Goal: Browse casually: Explore the website without a specific task or goal

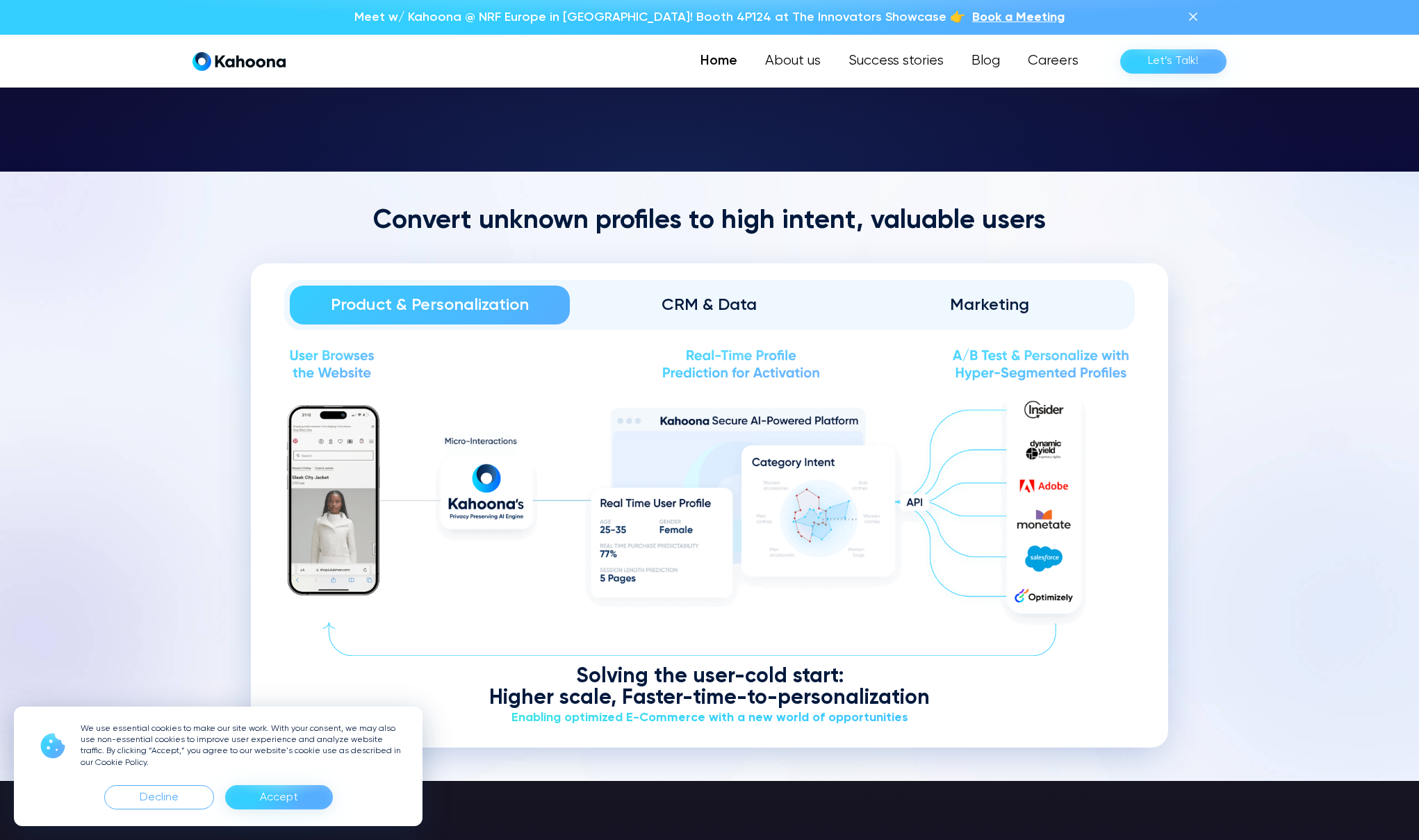
scroll to position [1716, 0]
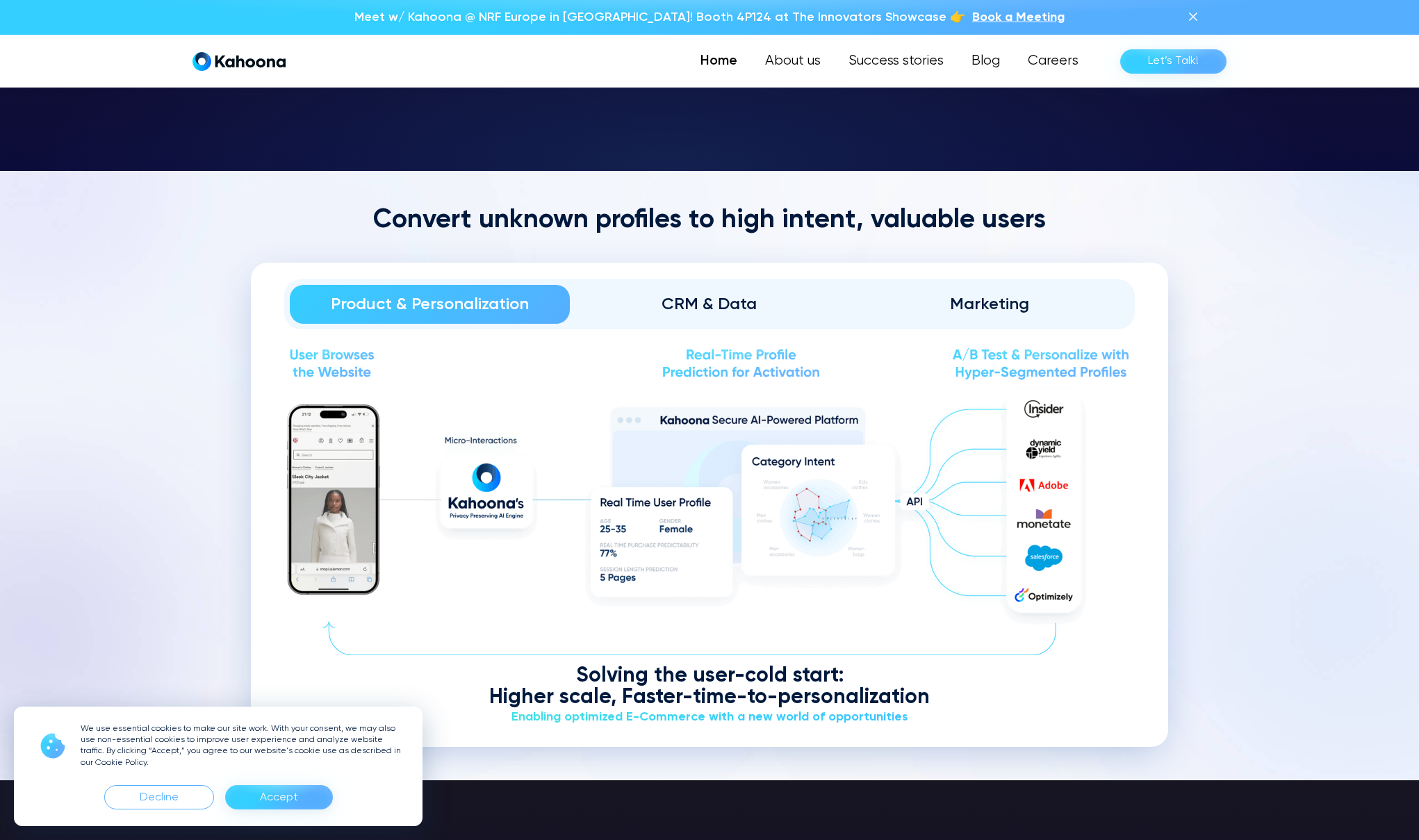
click at [715, 310] on div "CRM & Data" at bounding box center [710, 304] width 241 height 22
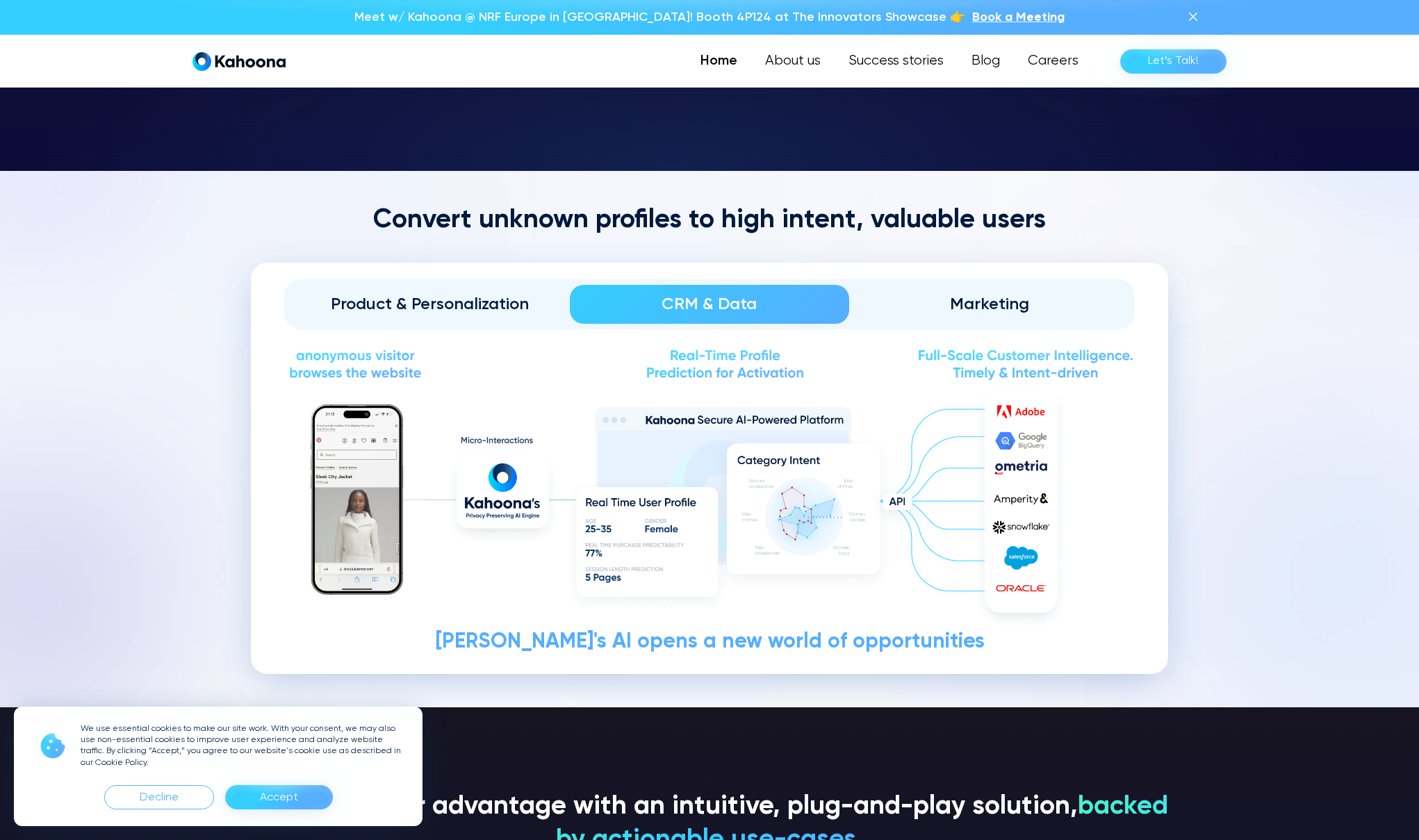
click at [980, 301] on div "Marketing" at bounding box center [989, 304] width 241 height 22
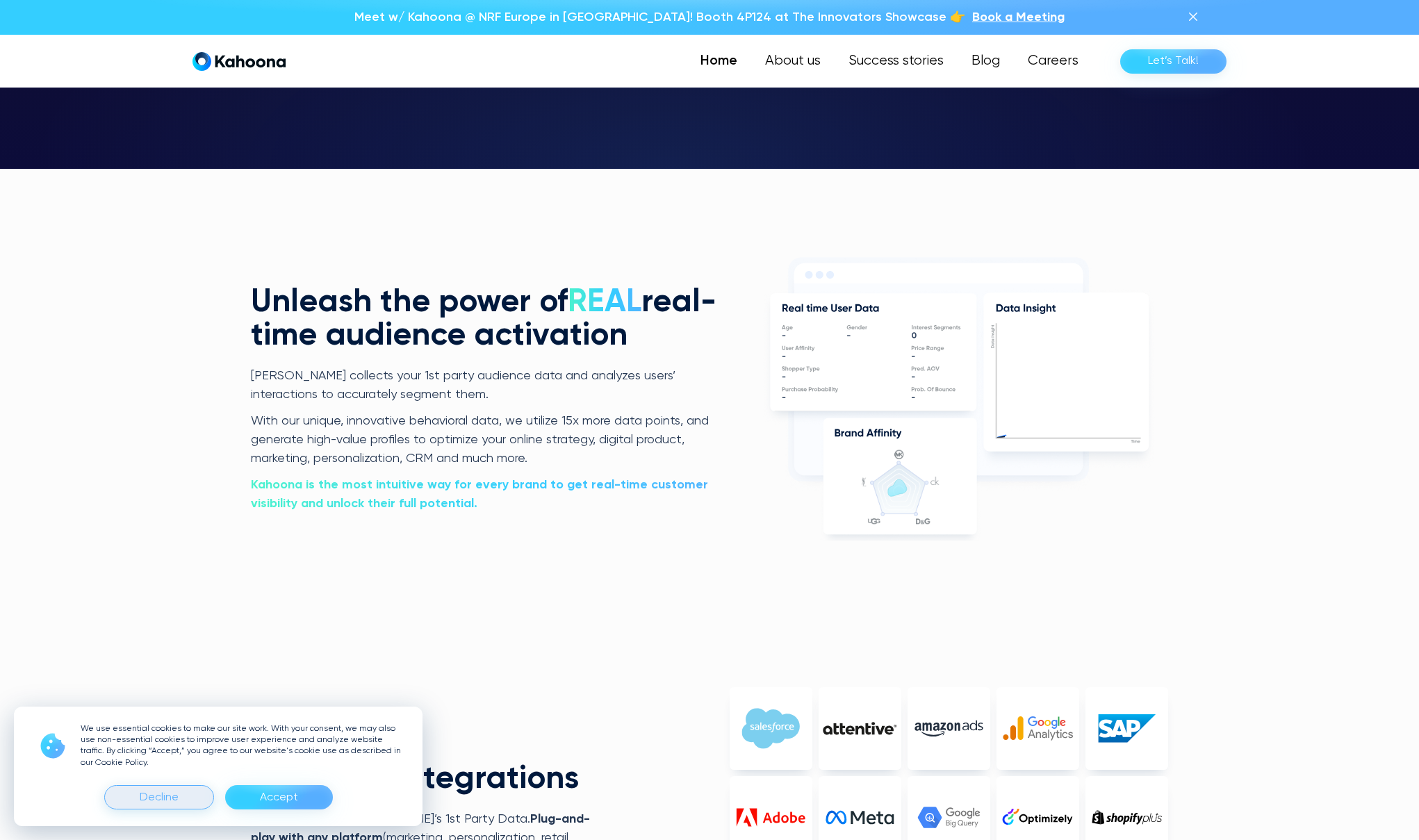
click at [156, 797] on div "Decline" at bounding box center [159, 797] width 39 height 22
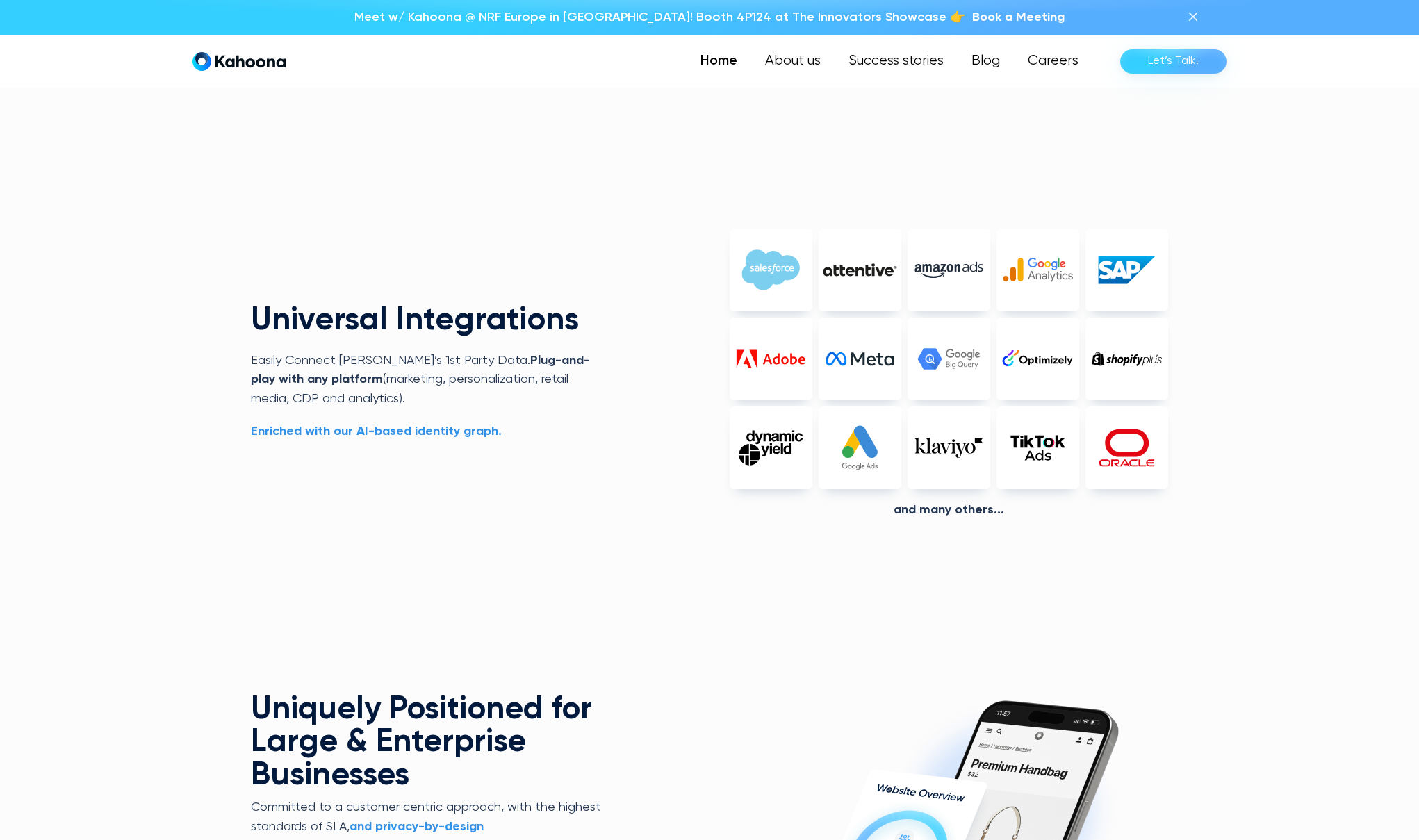
scroll to position [3416, 0]
drag, startPoint x: 381, startPoint y: 390, endPoint x: 300, endPoint y: 336, distance: 97.3
click at [300, 336] on div "Universal Integrations Easily Connect Kahoona’s 1st Party Data.  Plug-and-play …" at bounding box center [428, 372] width 354 height 137
click at [316, 303] on h2 "Universal Integrations" at bounding box center [428, 320] width 354 height 33
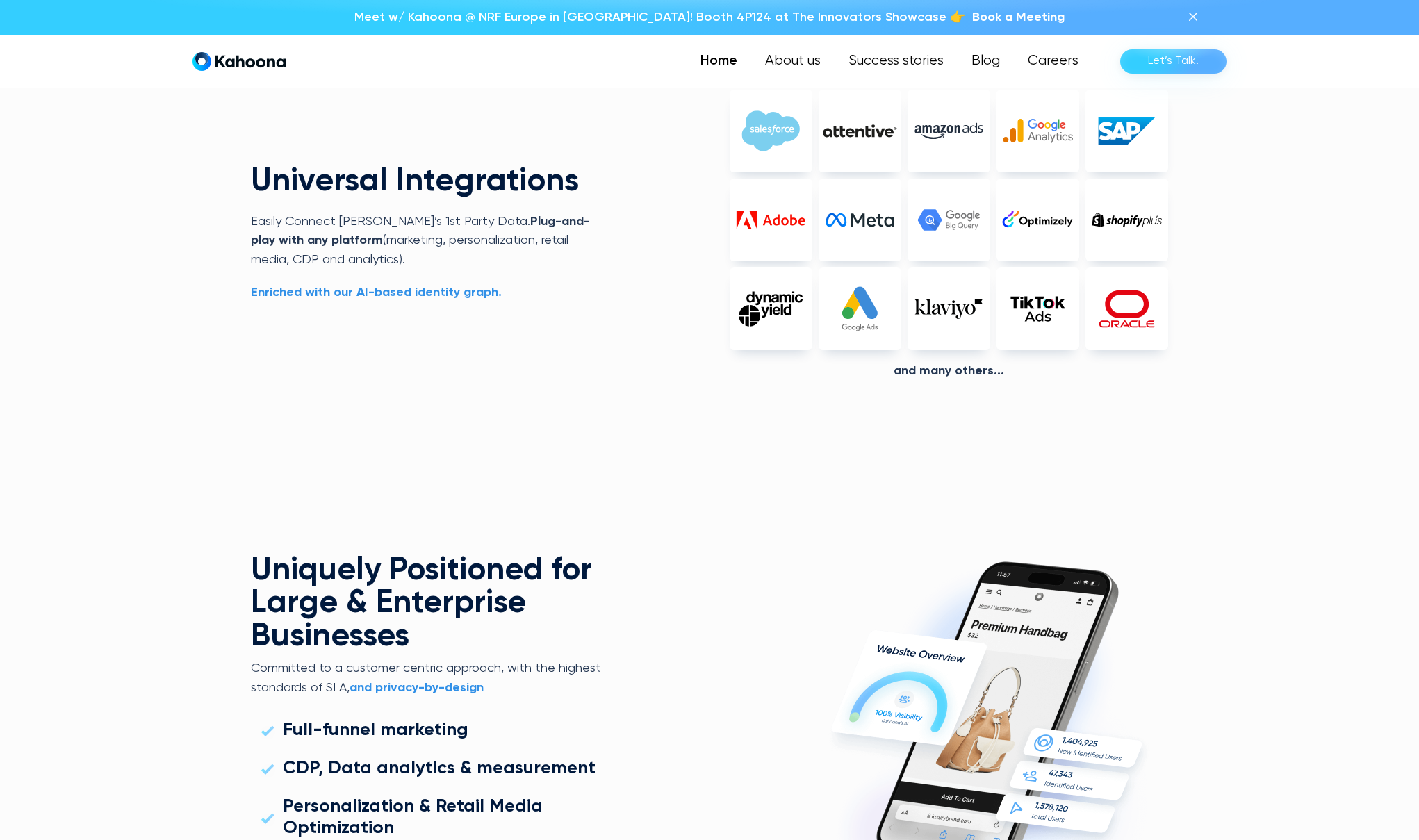
scroll to position [3555, 0]
click at [350, 291] on strong "Enriched with our AI-based identity graph." at bounding box center [377, 291] width 251 height 13
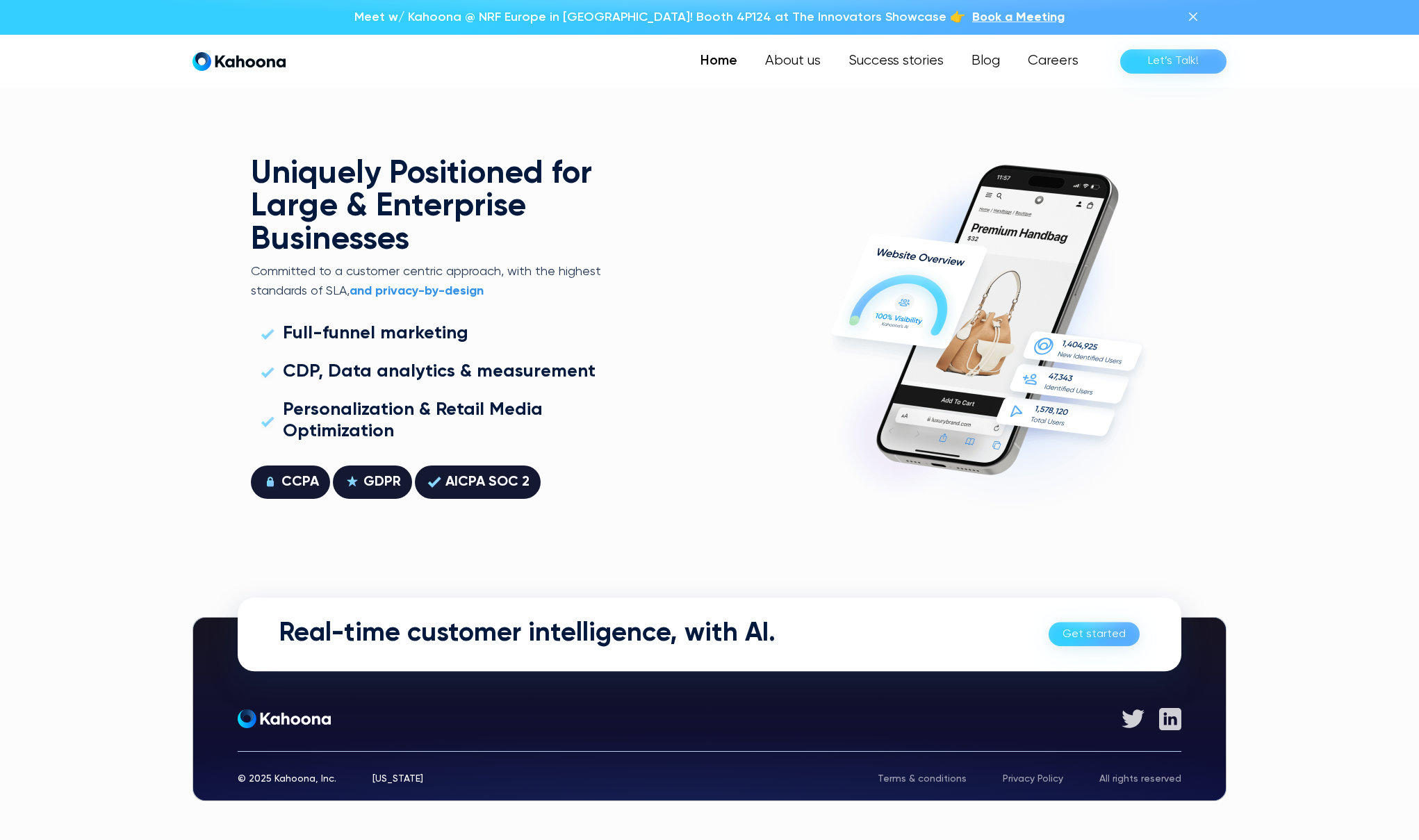
scroll to position [3952, 0]
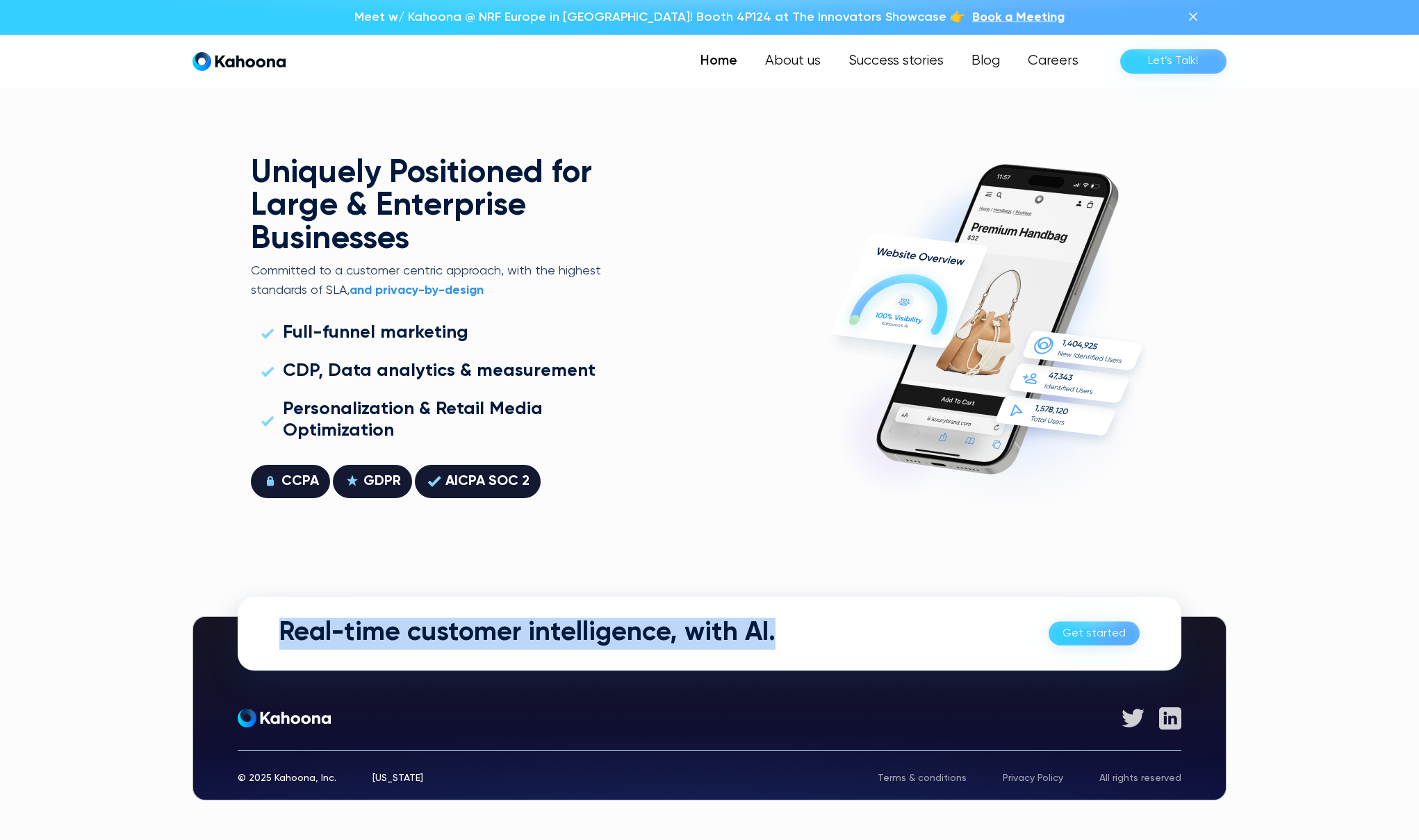
drag, startPoint x: 819, startPoint y: 626, endPoint x: 254, endPoint y: 631, distance: 565.0
click at [254, 632] on div "Real-time customer intelligence, with AI. Get started" at bounding box center [710, 633] width 944 height 73
click at [247, 631] on div "Real-time customer intelligence, with AI. Get started" at bounding box center [710, 633] width 944 height 73
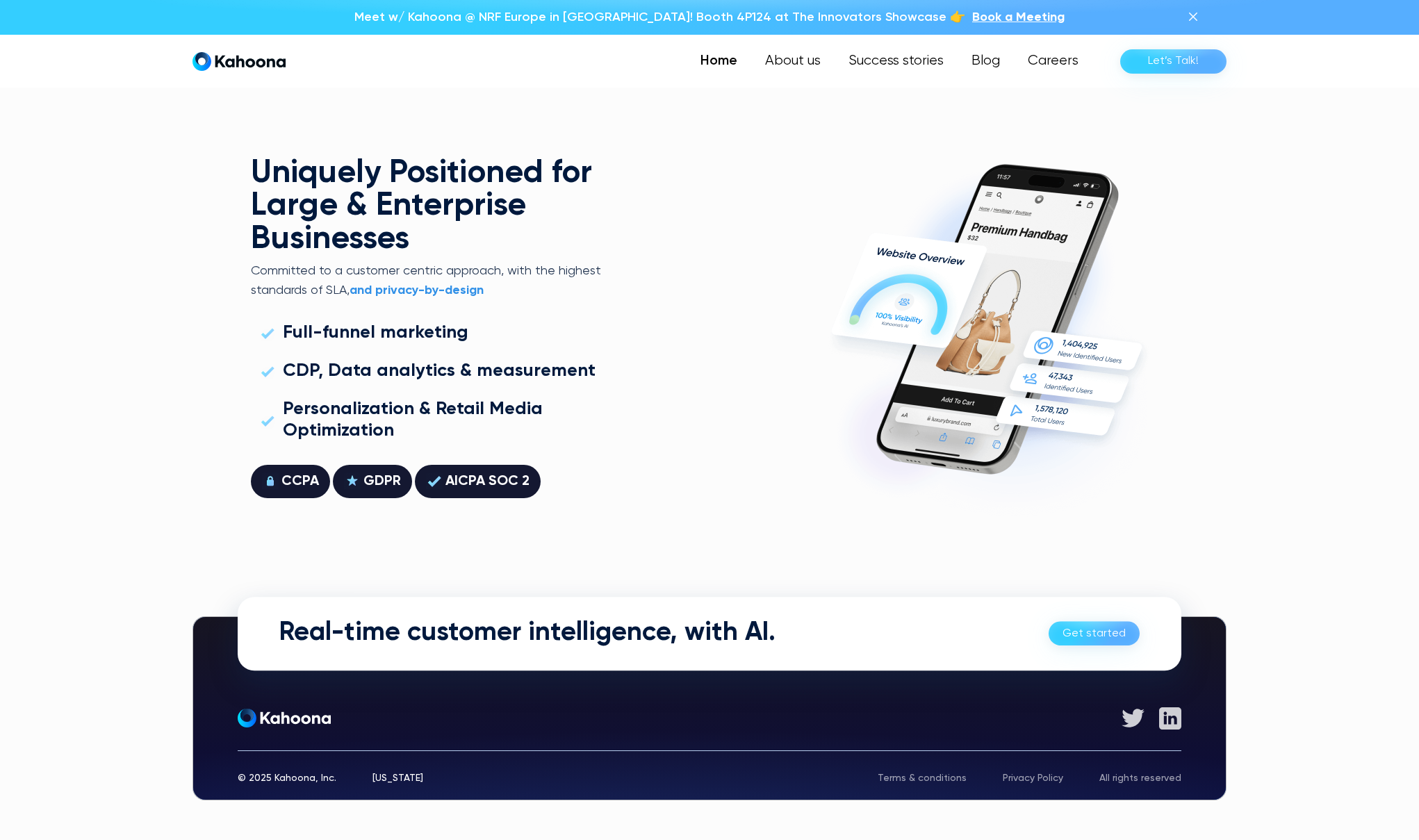
click at [292, 720] on img at bounding box center [284, 718] width 93 height 20
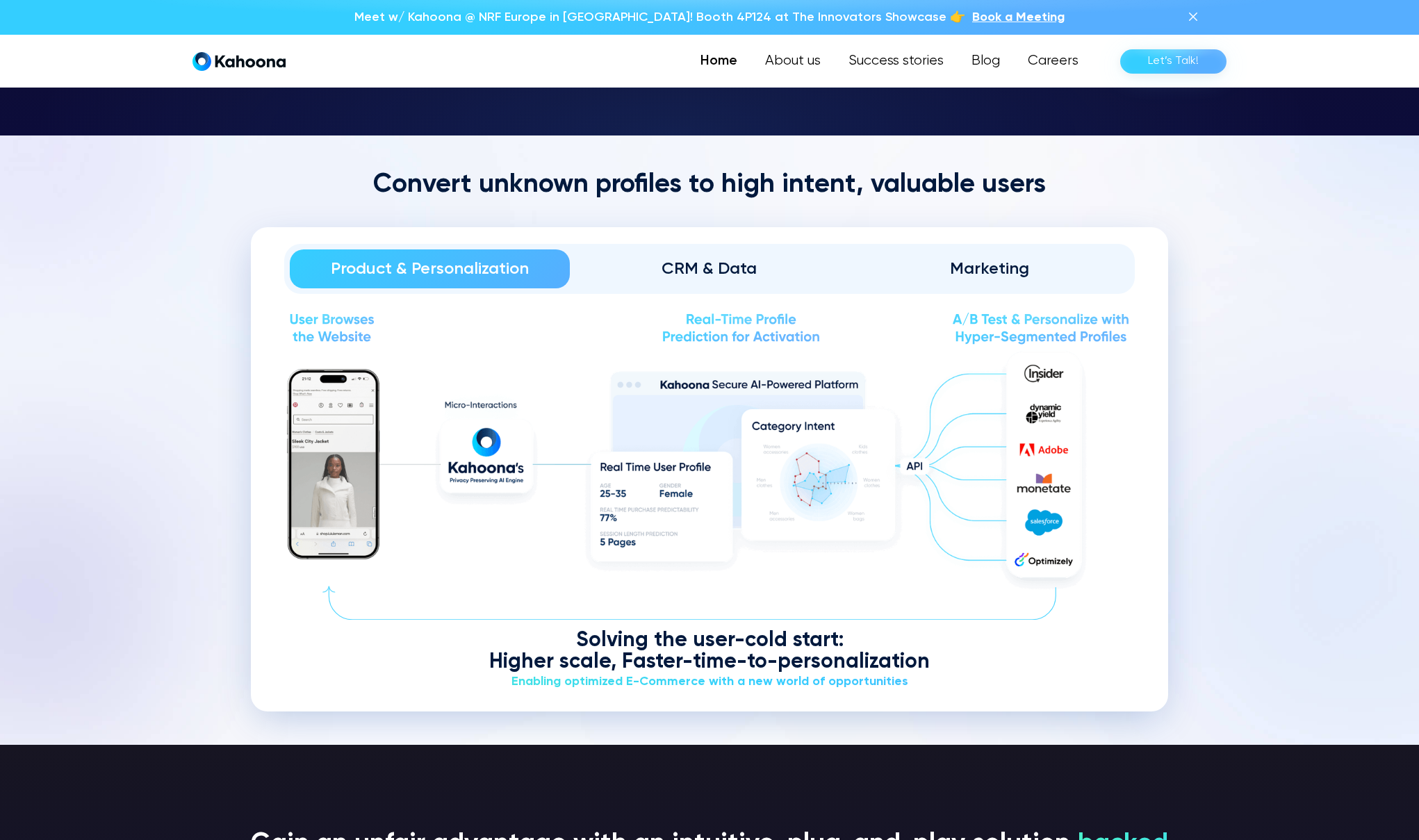
scroll to position [1753, 0]
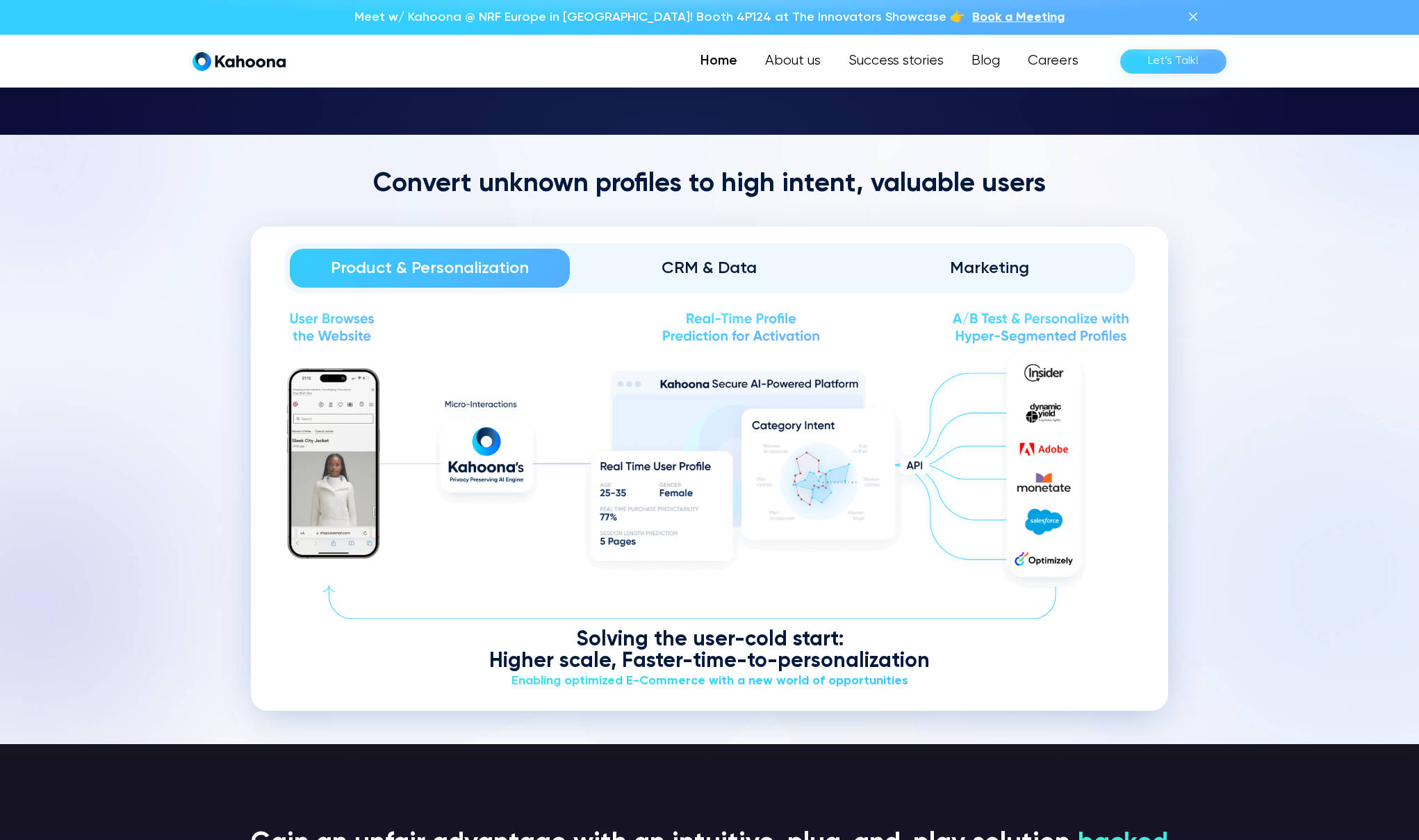
click at [609, 674] on div "Enabling optimized E-Commerce with a new world of opportunities" at bounding box center [710, 681] width 851 height 17
click at [333, 432] on img at bounding box center [710, 470] width 851 height 250
click at [619, 444] on img at bounding box center [710, 470] width 851 height 250
click at [1083, 466] on img at bounding box center [710, 470] width 851 height 250
click at [1046, 489] on img at bounding box center [710, 470] width 851 height 250
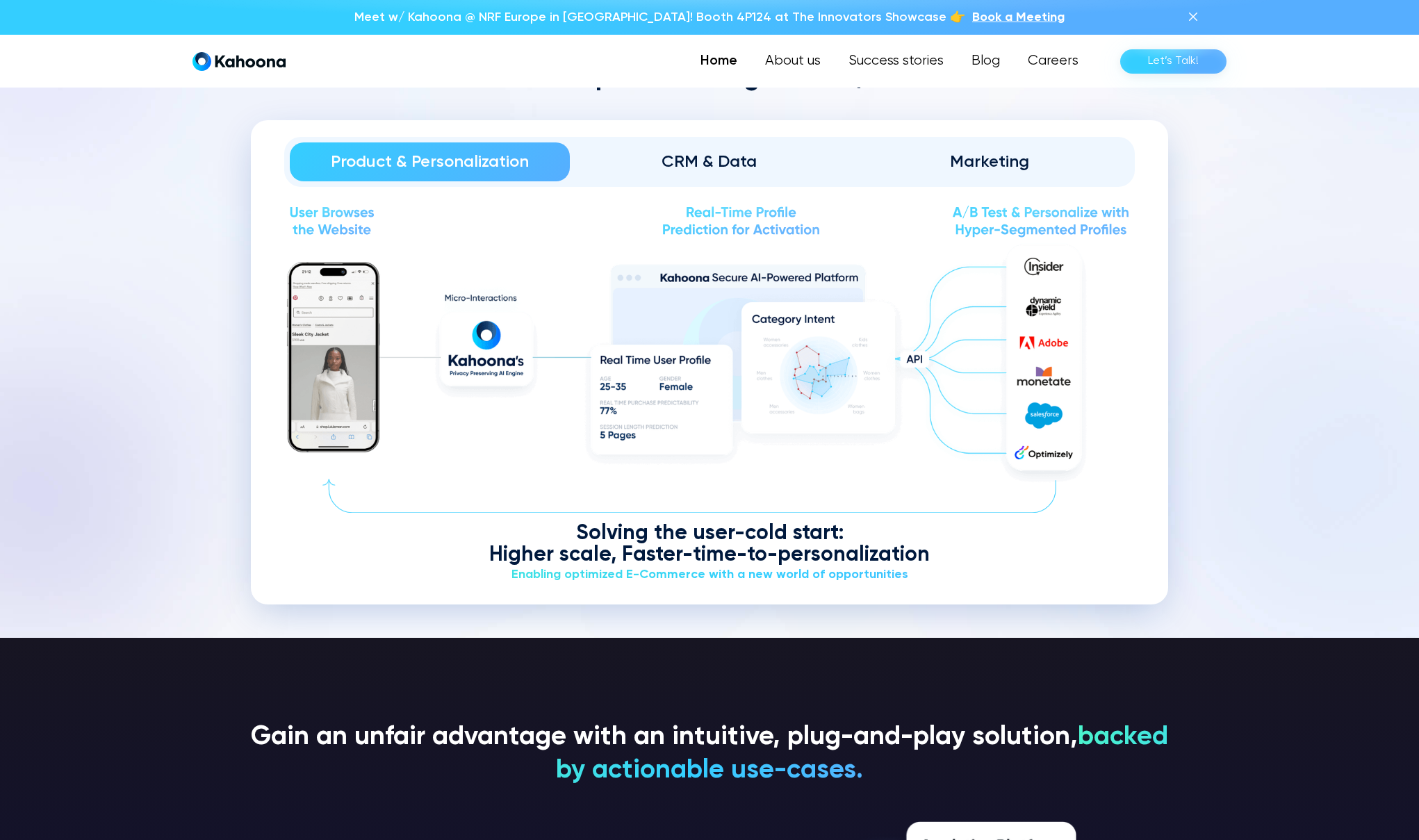
scroll to position [1859, 0]
click at [786, 170] on div "CRM & Data" at bounding box center [710, 162] width 241 height 22
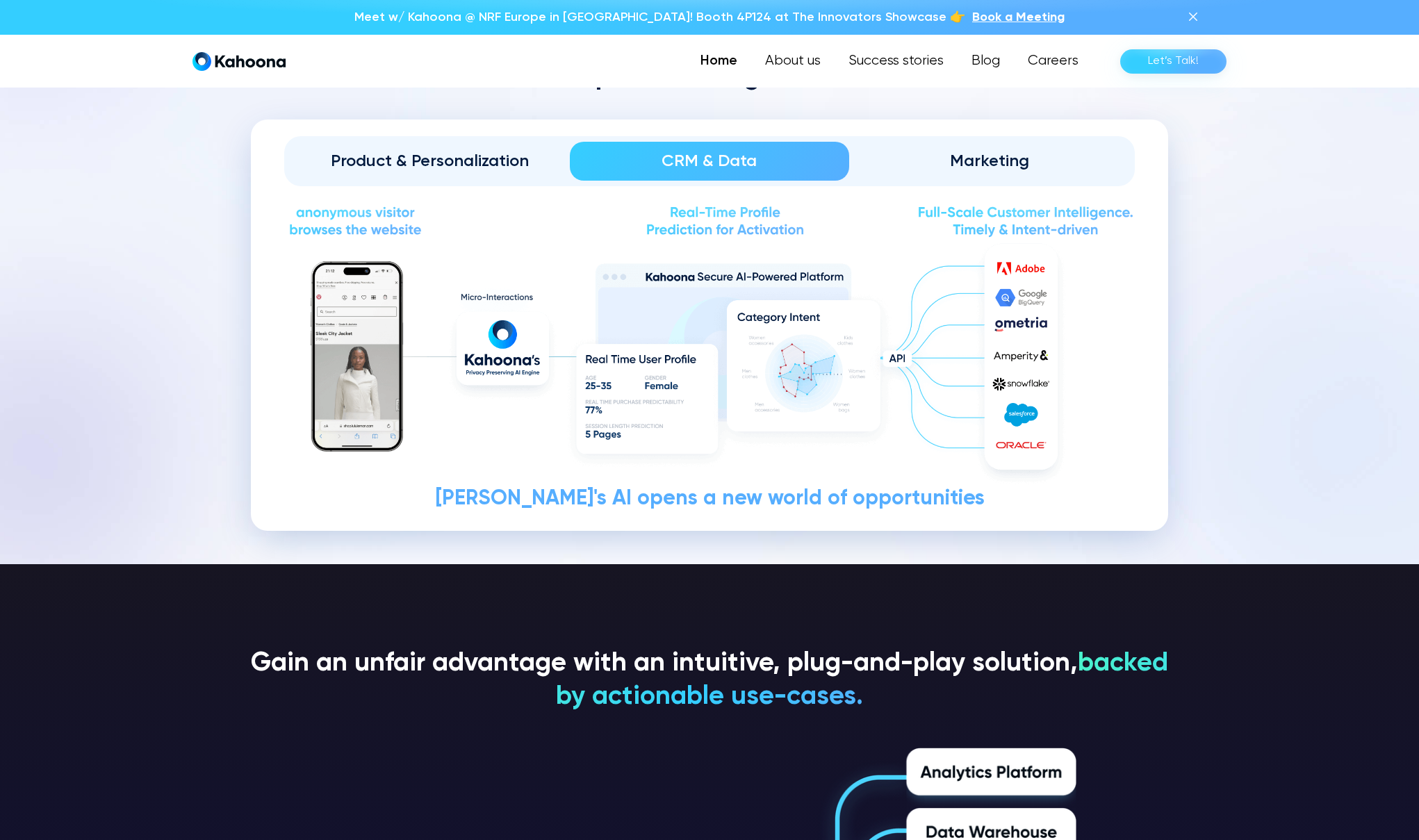
click at [983, 164] on div "Marketing" at bounding box center [989, 162] width 241 height 22
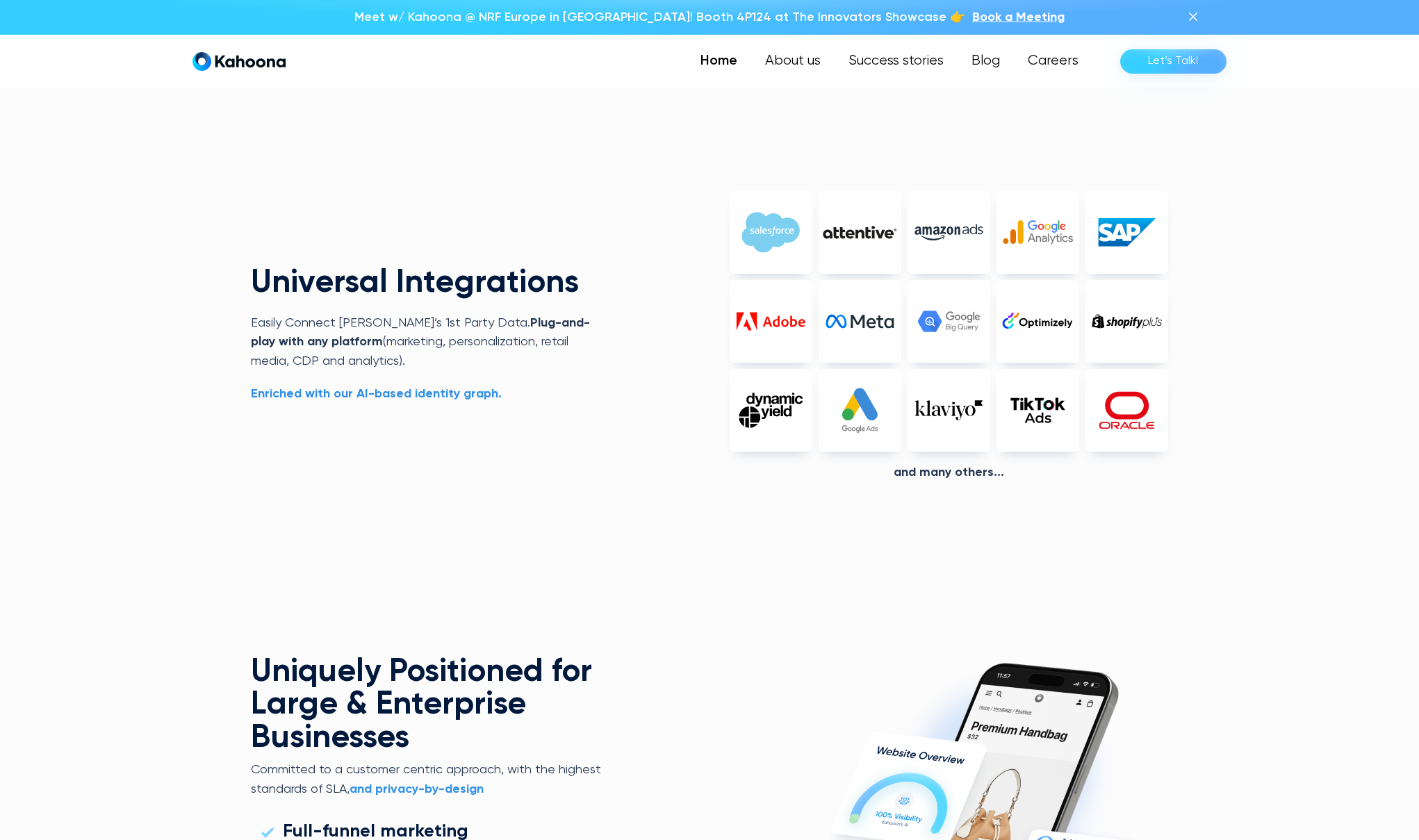
scroll to position [3454, 0]
click at [355, 396] on strong "Enriched with our AI-based identity graph." at bounding box center [377, 393] width 251 height 13
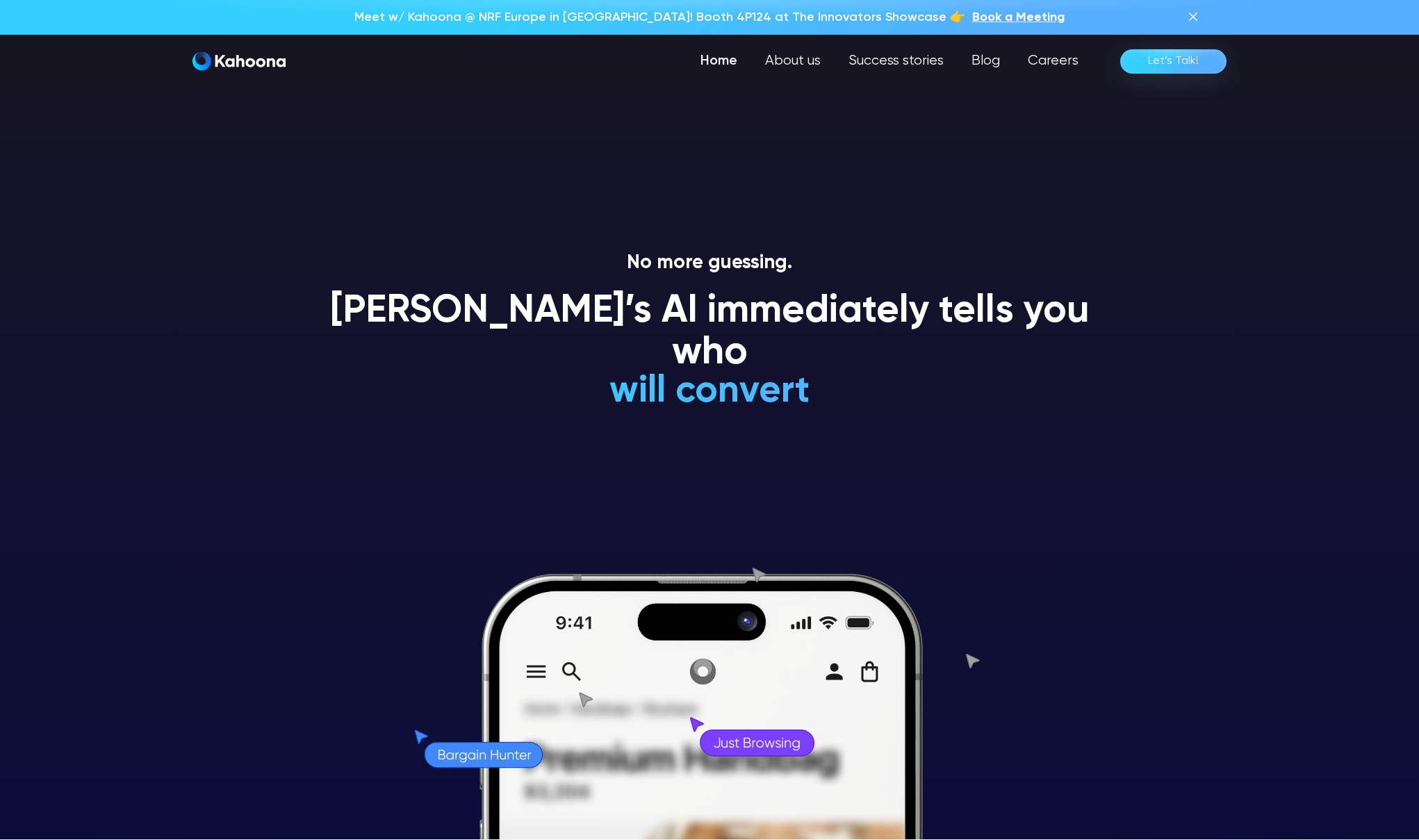
scroll to position [0, 0]
